Goal: Task Accomplishment & Management: Manage account settings

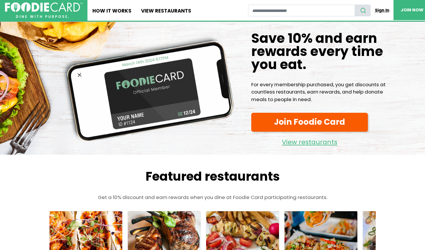
click at [383, 12] on link "Sign In" at bounding box center [382, 10] width 23 height 11
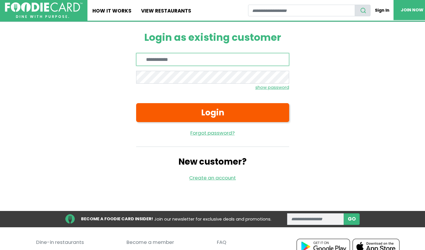
type input "**********"
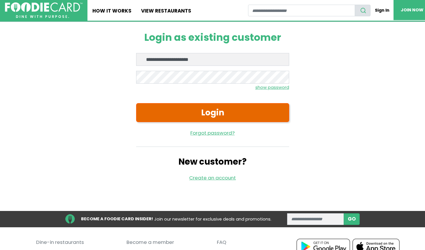
click at [208, 114] on button "Login" at bounding box center [212, 112] width 153 height 19
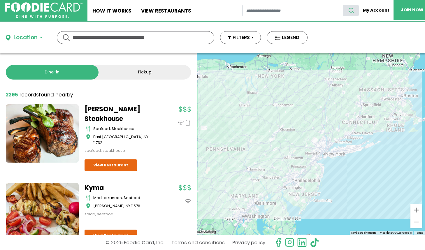
click at [374, 9] on link "My Account" at bounding box center [376, 10] width 35 height 11
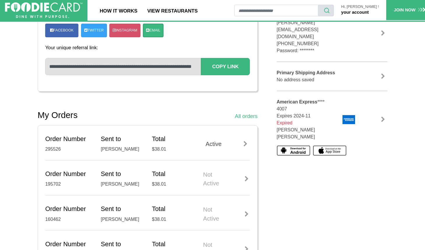
scroll to position [125, 0]
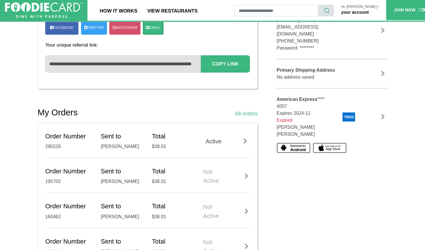
click at [244, 139] on div at bounding box center [245, 142] width 9 height 6
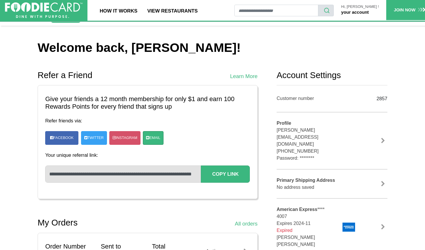
scroll to position [15, 0]
